Goal: Information Seeking & Learning: Check status

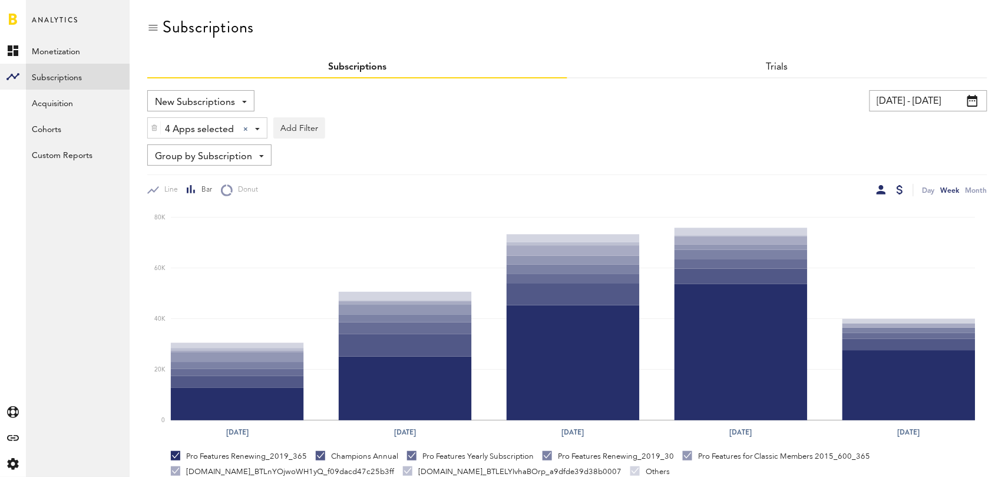
click at [882, 189] on div at bounding box center [881, 189] width 9 height 9
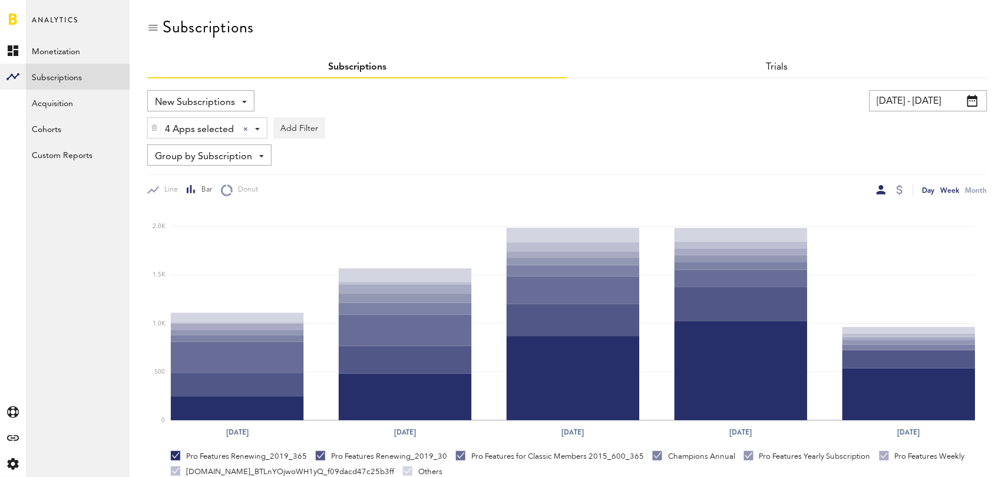
click at [930, 190] on div "Day" at bounding box center [929, 190] width 12 height 12
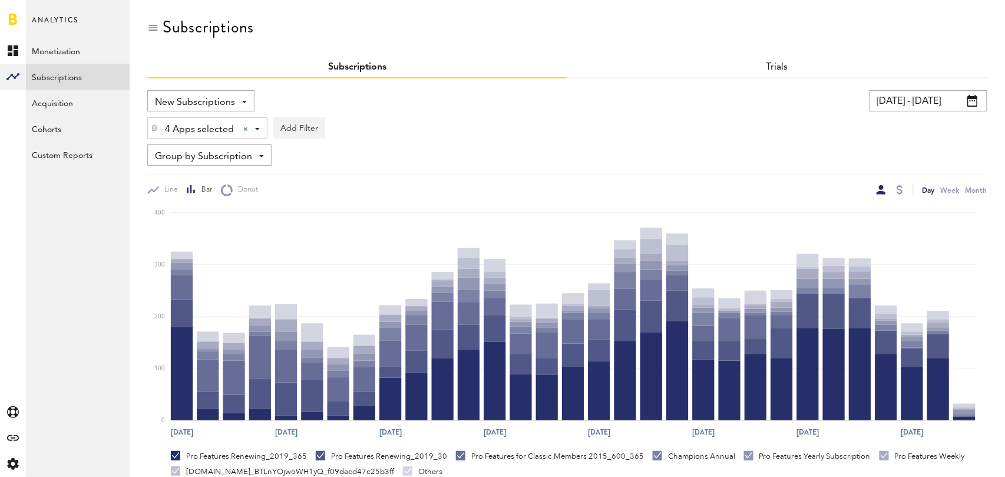
click at [953, 108] on input "[DATE] - [DATE]" at bounding box center [929, 100] width 118 height 21
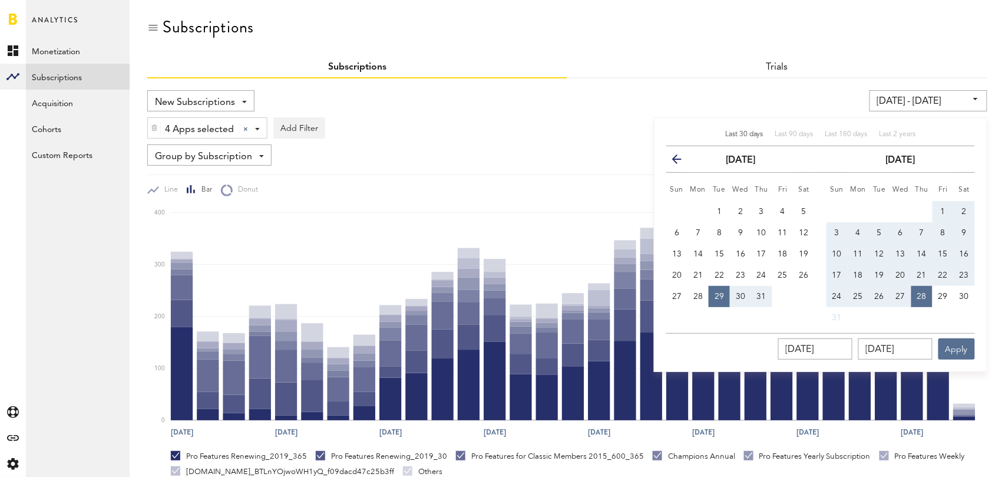
click at [752, 134] on span "Last 30 days" at bounding box center [744, 134] width 38 height 7
type input "[DATE] - [DATE]"
type input "[DATE]"
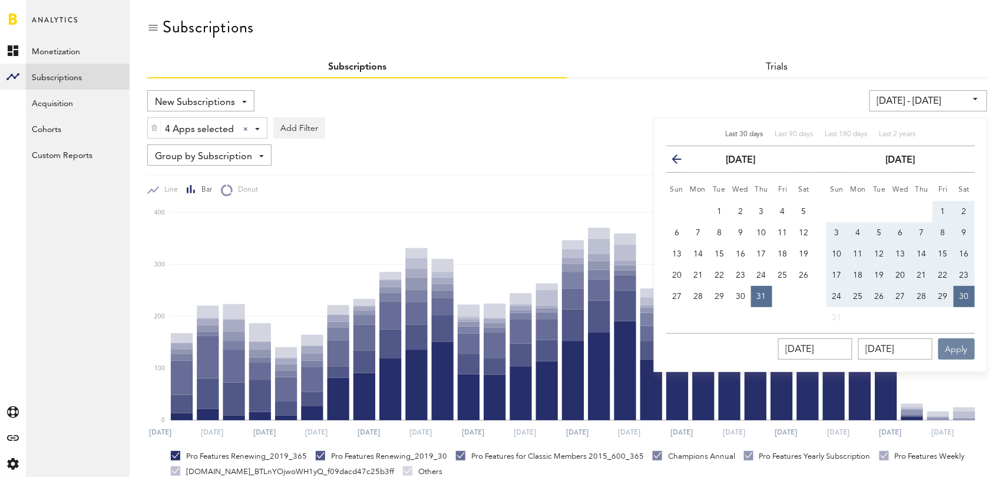
click at [962, 350] on button "Apply" at bounding box center [957, 348] width 37 height 21
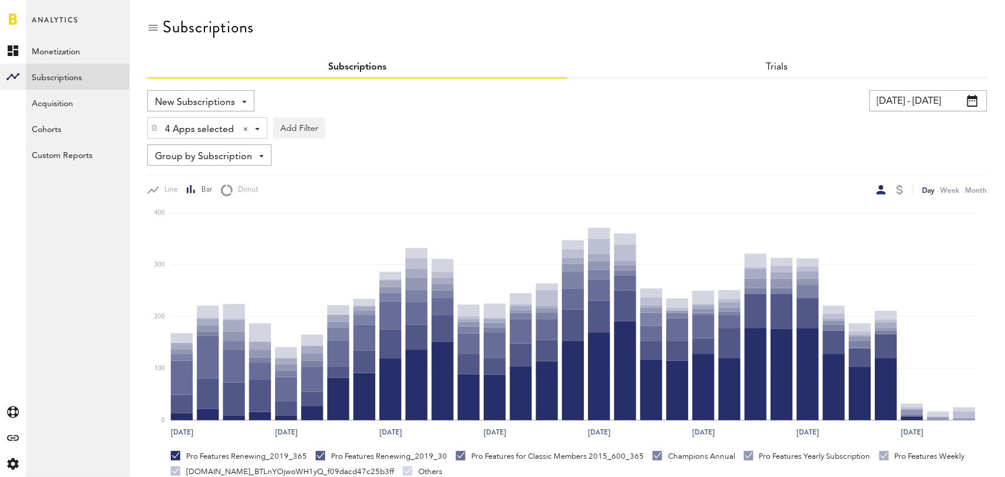
click at [253, 158] on div "Group by Subscription Group by Platform Group by App Group by Subscription Grou…" at bounding box center [209, 154] width 124 height 21
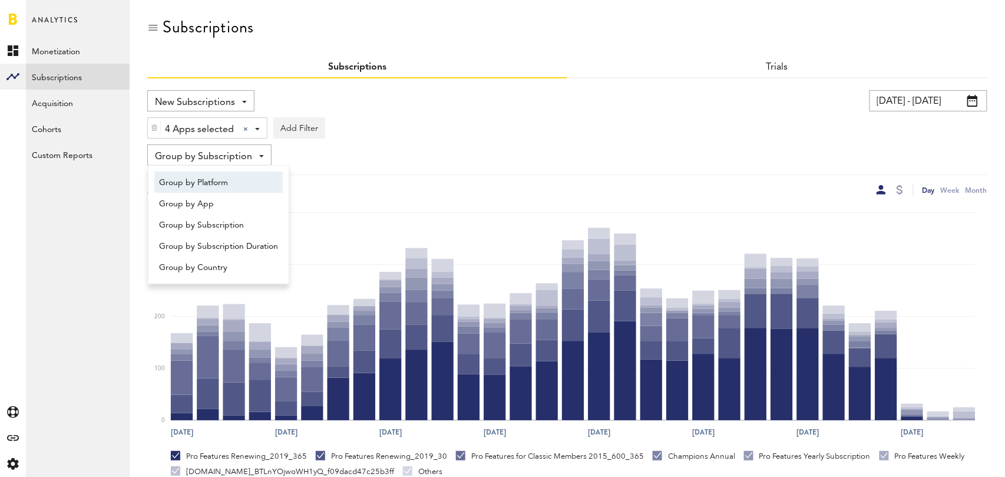
click at [234, 188] on span "Group by Platform" at bounding box center [218, 183] width 119 height 20
